Goal: Complete application form

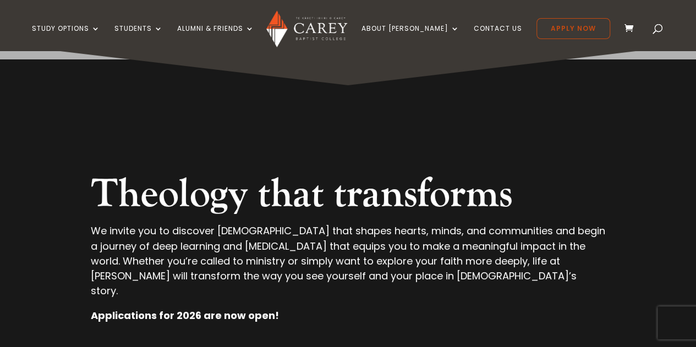
click at [556, 35] on link "Apply Now" at bounding box center [573, 28] width 74 height 21
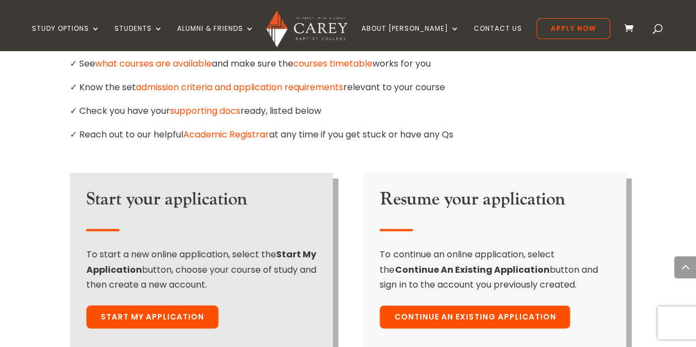
scroll to position [757, 0]
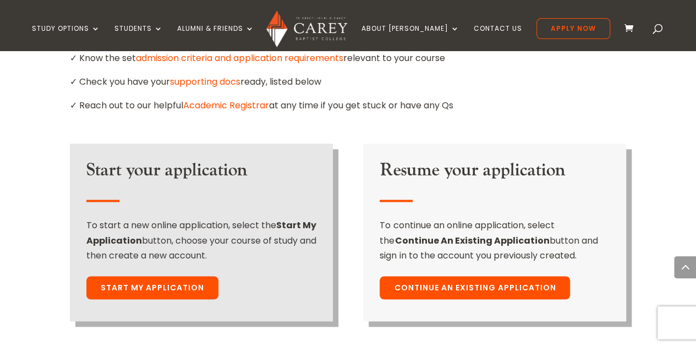
click at [441, 276] on link "Continue An Existing Application" at bounding box center [474, 287] width 190 height 23
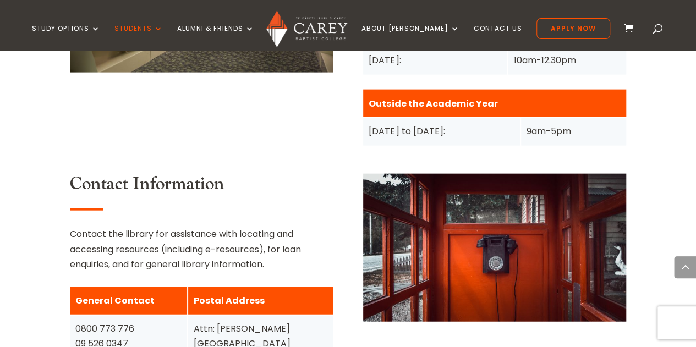
scroll to position [1220, 0]
